Goal: Information Seeking & Learning: Learn about a topic

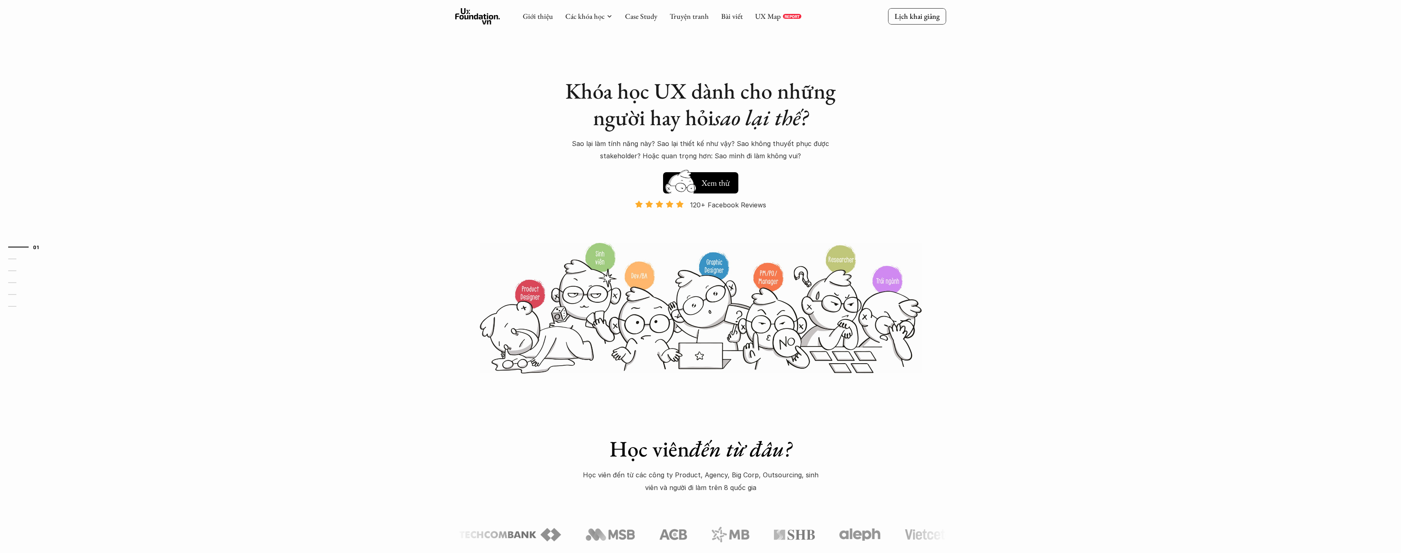
drag, startPoint x: 1407, startPoint y: 485, endPoint x: 1407, endPoint y: -5, distance: 490.1
click at [768, 20] on link "UX Map" at bounding box center [768, 15] width 26 height 9
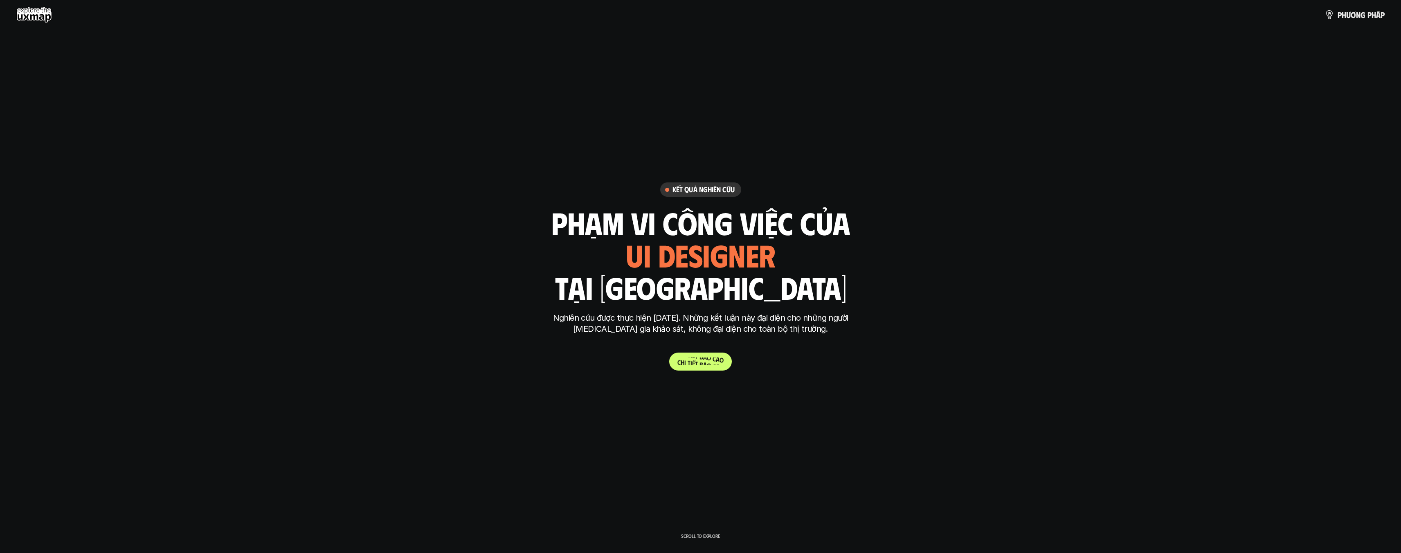
click at [681, 360] on p "C h i t i ế t b á o c á o" at bounding box center [700, 362] width 46 height 8
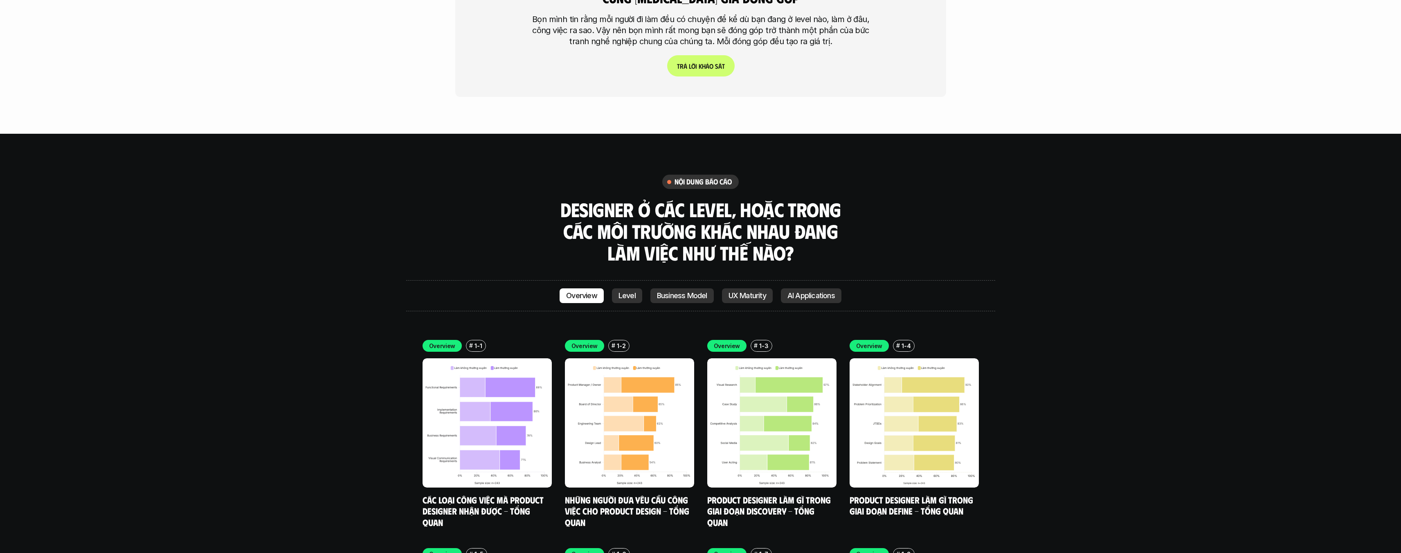
scroll to position [2447, 0]
